Goal: Task Accomplishment & Management: Manage account settings

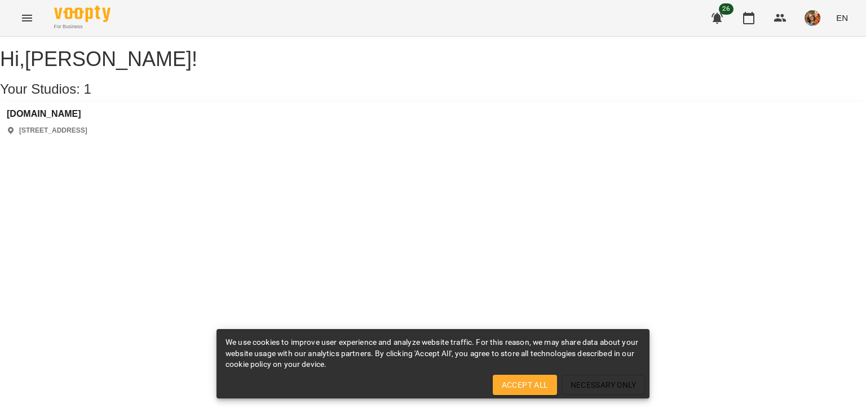
click at [55, 135] on div "[DOMAIN_NAME] [STREET_ADDRESS]" at bounding box center [47, 122] width 81 height 26
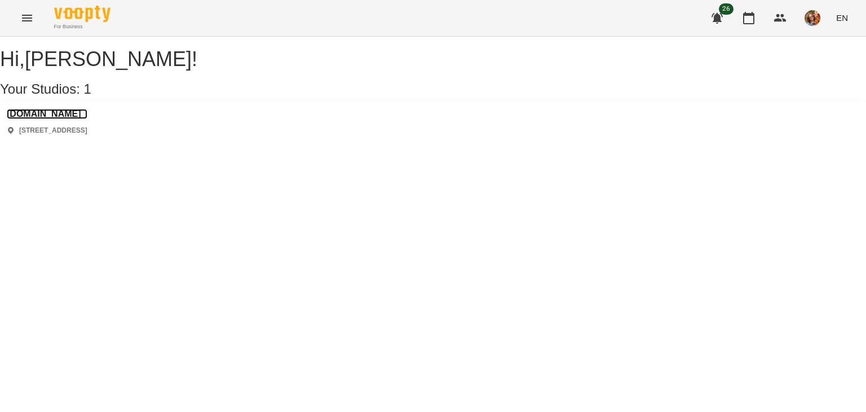
click at [45, 119] on h3 "[DOMAIN_NAME]" at bounding box center [47, 114] width 81 height 10
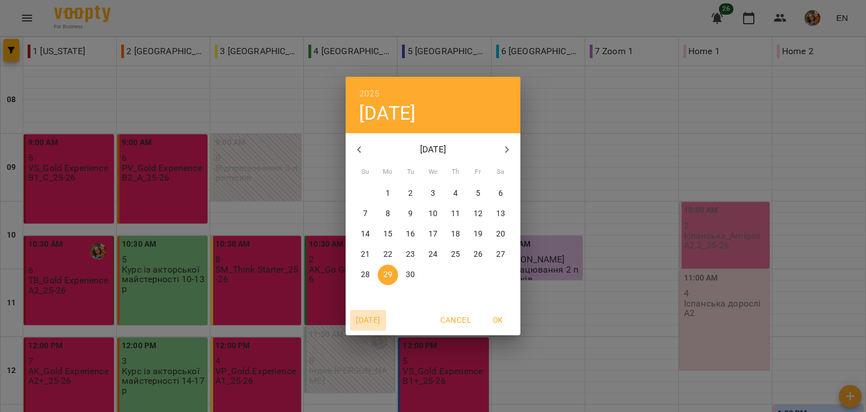
click at [364, 326] on button "[DATE]" at bounding box center [368, 319] width 36 height 20
click at [497, 317] on span "OK" at bounding box center [497, 320] width 27 height 14
type input "**********"
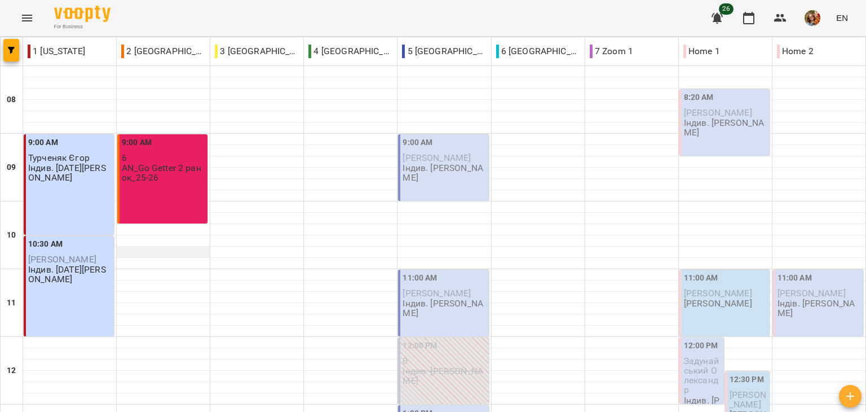
scroll to position [361, 0]
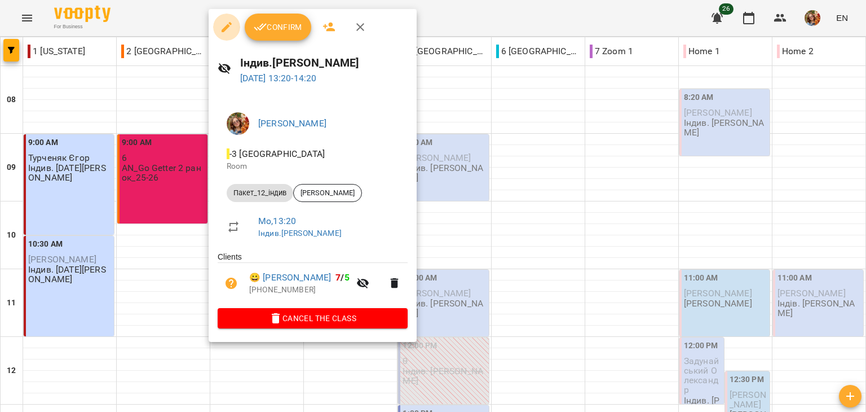
click at [229, 30] on icon "button" at bounding box center [227, 27] width 14 height 14
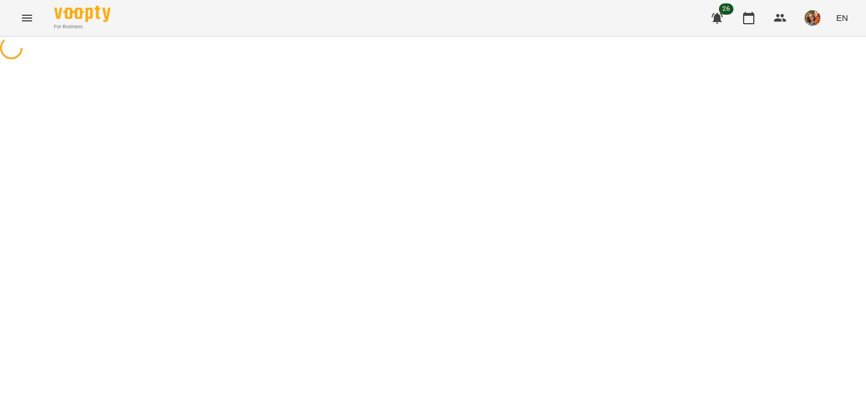
select select "**********"
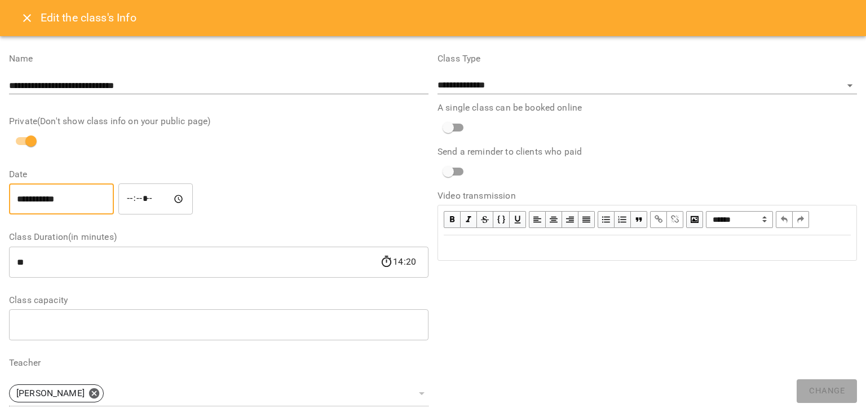
click at [67, 207] on input "**********" at bounding box center [61, 199] width 105 height 32
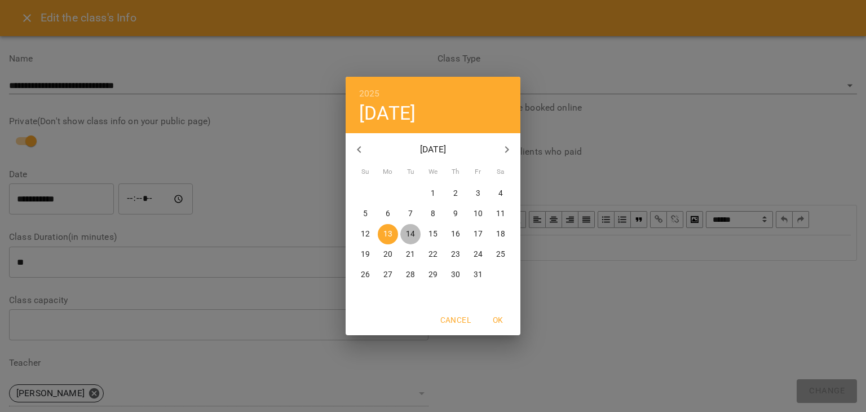
click at [408, 232] on p "14" at bounding box center [410, 233] width 9 height 11
type input "**********"
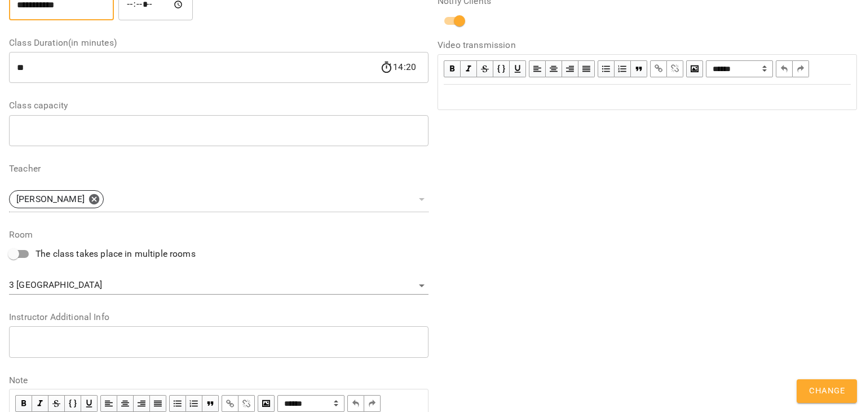
scroll to position [243, 0]
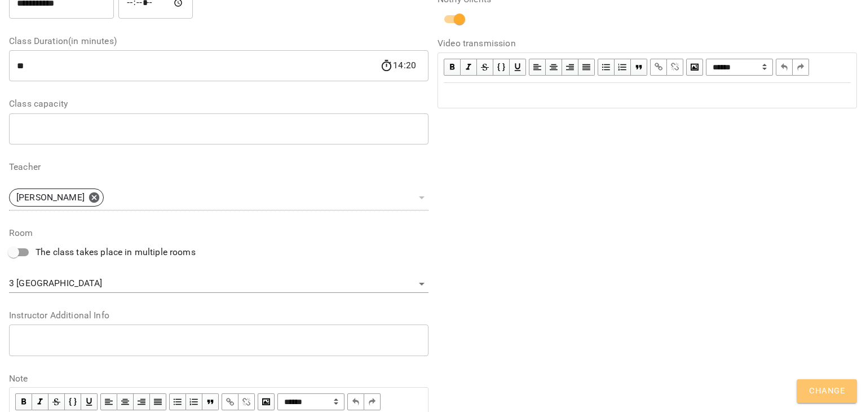
click at [835, 390] on span "Change" at bounding box center [827, 390] width 36 height 15
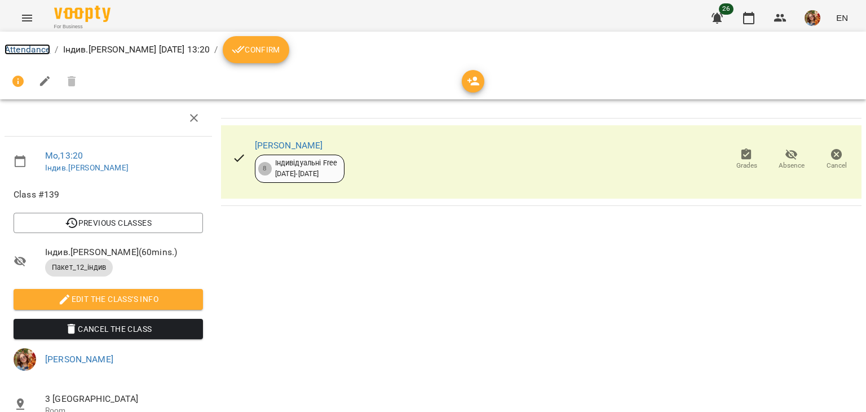
click at [27, 48] on link "Attendance" at bounding box center [28, 49] width 46 height 11
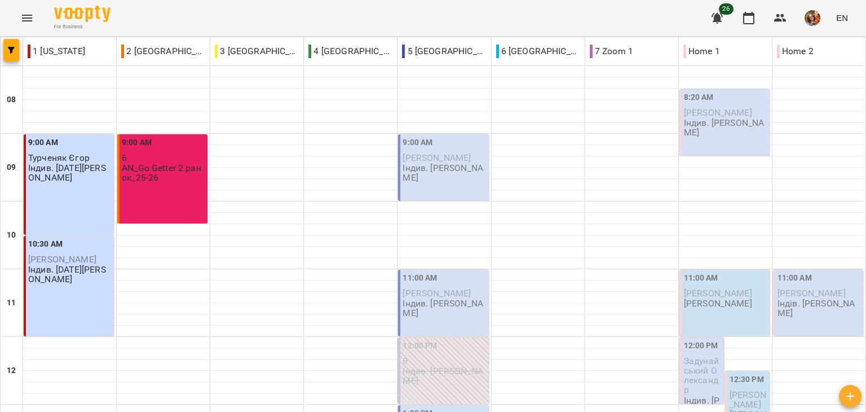
scroll to position [442, 0]
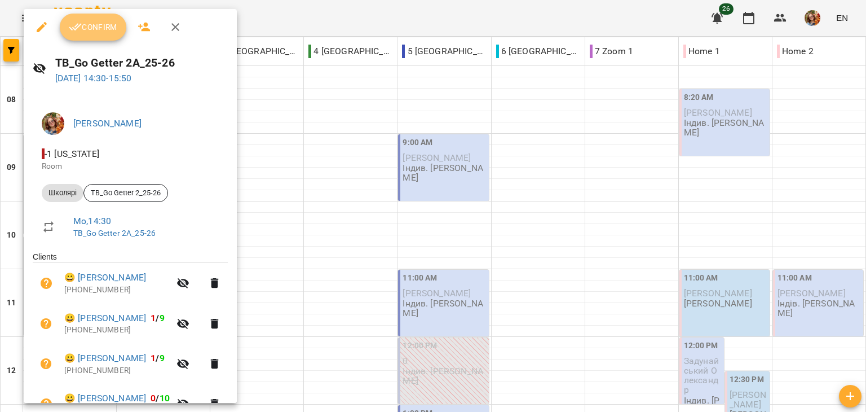
click at [104, 24] on span "Confirm" at bounding box center [93, 27] width 48 height 14
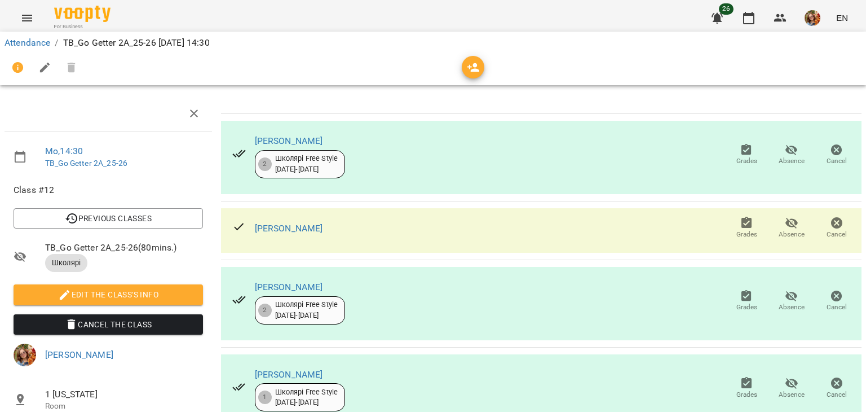
scroll to position [218, 0]
click at [36, 43] on link "Attendance" at bounding box center [28, 42] width 46 height 11
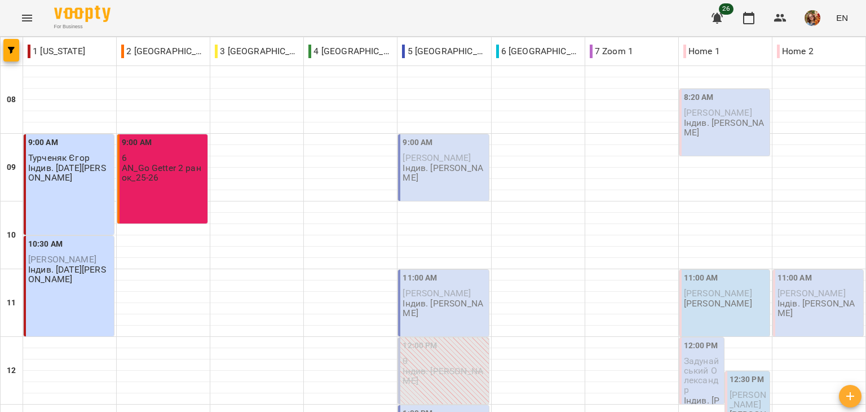
scroll to position [593, 0]
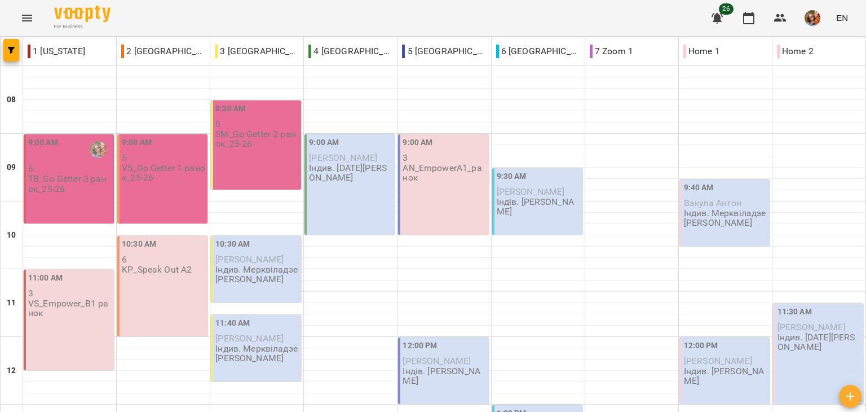
scroll to position [293, 0]
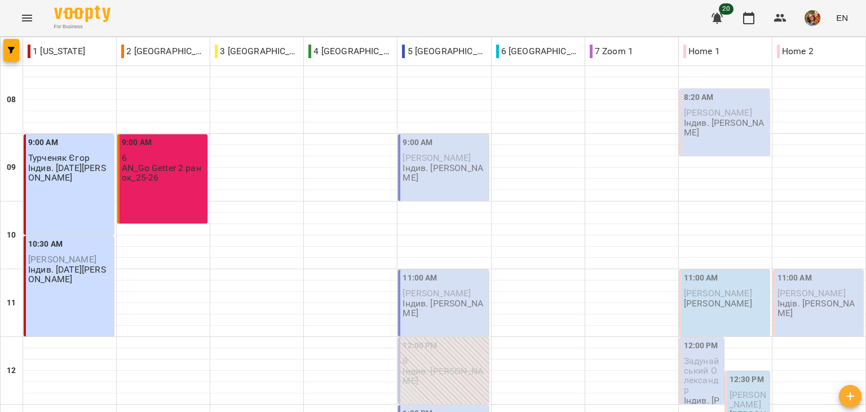
scroll to position [550, 0]
